Goal: Transaction & Acquisition: Purchase product/service

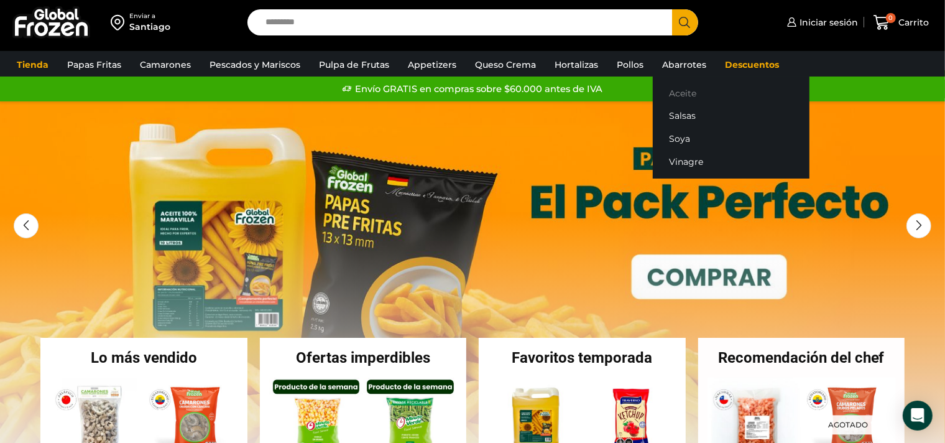
click at [674, 91] on link "Aceite" at bounding box center [731, 92] width 157 height 23
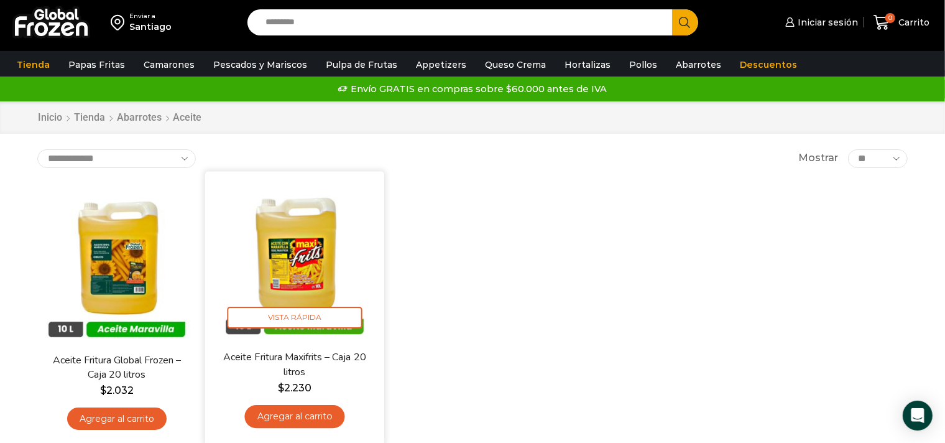
click at [287, 249] on img at bounding box center [294, 260] width 160 height 160
